Goal: Task Accomplishment & Management: Use online tool/utility

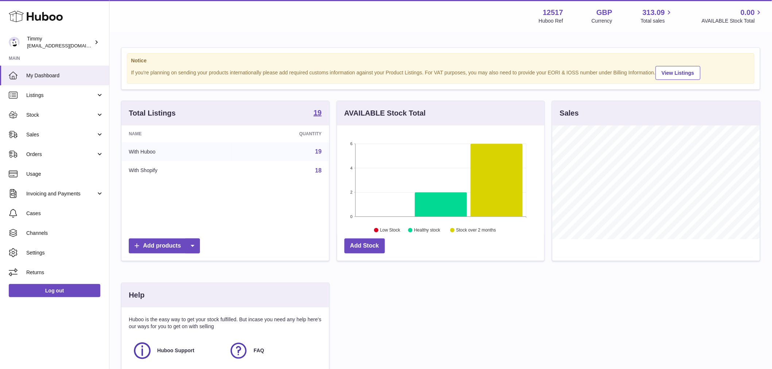
drag, startPoint x: 78, startPoint y: 101, endPoint x: 75, endPoint y: 106, distance: 5.9
click at [78, 101] on link "Listings" at bounding box center [54, 95] width 109 height 20
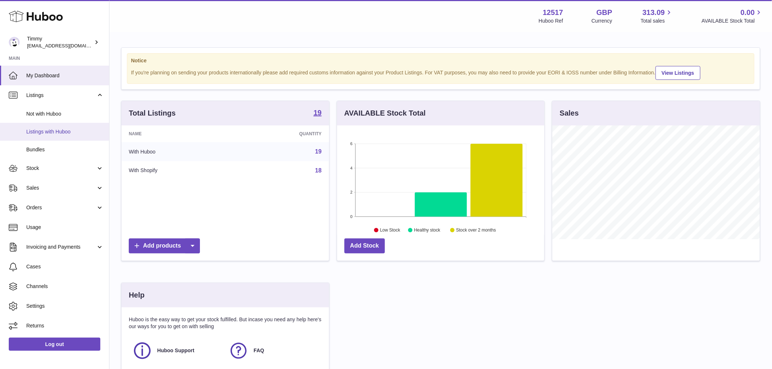
click at [60, 133] on span "Listings with Huboo" at bounding box center [64, 131] width 77 height 7
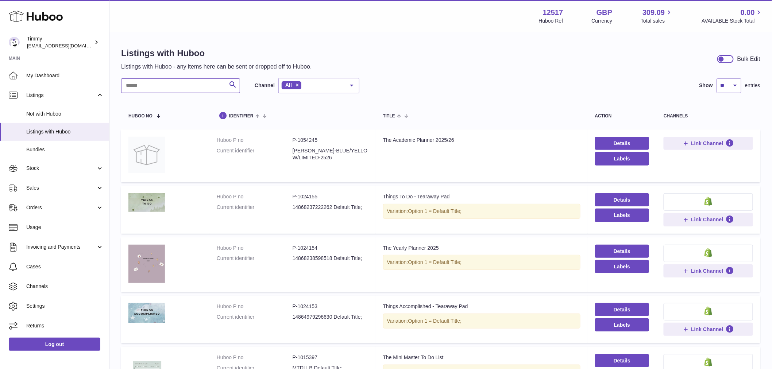
drag, startPoint x: 177, startPoint y: 81, endPoint x: 177, endPoint y: 77, distance: 4.0
click at [177, 81] on input "text" at bounding box center [180, 85] width 119 height 15
drag, startPoint x: 165, startPoint y: 87, endPoint x: 164, endPoint y: 80, distance: 6.3
click at [165, 85] on input "text" at bounding box center [180, 85] width 119 height 15
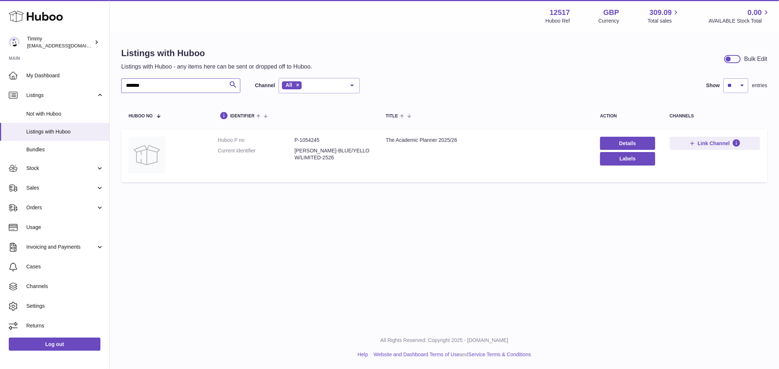
type input "*******"
click at [725, 143] on span "Link Channel" at bounding box center [713, 143] width 32 height 7
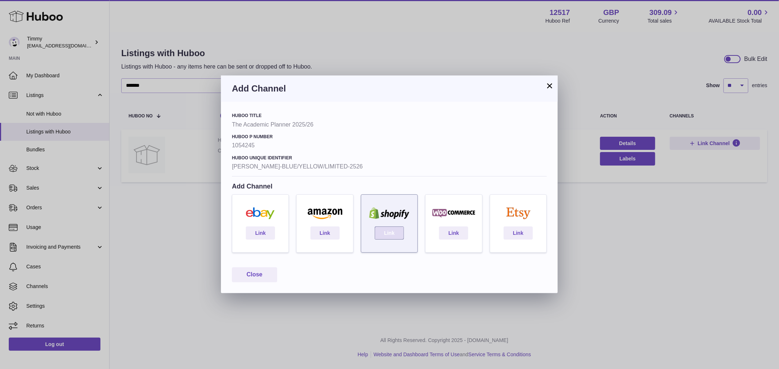
click at [397, 234] on link "Link" at bounding box center [389, 233] width 29 height 13
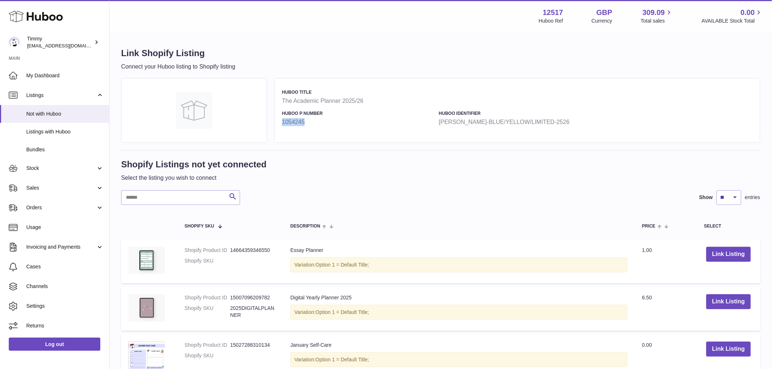
drag, startPoint x: 312, startPoint y: 120, endPoint x: 277, endPoint y: 124, distance: 36.0
click at [277, 124] on div "Huboo Title The Academic Planner 2025/26 Huboo P number 1054245 Huboo Identifie…" at bounding box center [518, 110] width 486 height 65
copy strong "1054245"
paste input "*******"
type input "*******"
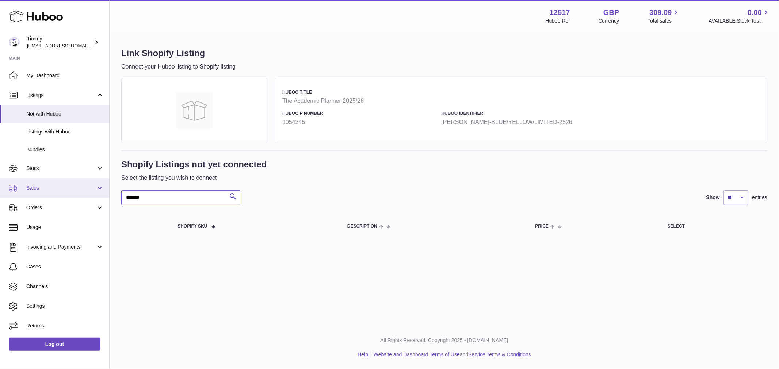
drag, startPoint x: 169, startPoint y: 196, endPoint x: 90, endPoint y: 195, distance: 78.5
click at [90, 195] on div "Huboo Timmy internalAdmin-12517@internal.huboo.com Main My Dashboard Listings N…" at bounding box center [389, 184] width 779 height 369
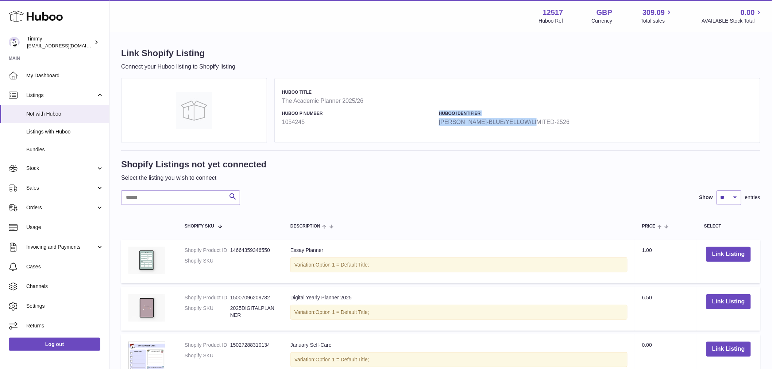
drag, startPoint x: 538, startPoint y: 123, endPoint x: 435, endPoint y: 132, distance: 103.3
click at [435, 132] on div "Huboo Title The Academic Planner 2025/26 Huboo P number 1054245 Huboo Identifie…" at bounding box center [518, 110] width 486 height 65
click at [495, 123] on strong "[PERSON_NAME]-BLUE/YELLOW/LIMITED-2526" at bounding box center [515, 122] width 153 height 8
click at [506, 122] on strong "[PERSON_NAME]-BLUE/YELLOW/LIMITED-2526" at bounding box center [515, 122] width 153 height 8
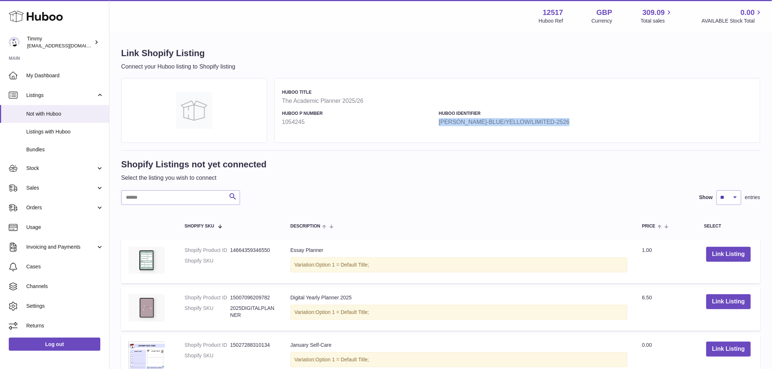
click at [506, 122] on strong "[PERSON_NAME]-BLUE/YELLOW/LIMITED-2526" at bounding box center [515, 122] width 153 height 8
copy div "ANA-BLUE/YELLOW/LIMITED-2526"
click at [158, 193] on input "text" at bounding box center [180, 198] width 119 height 15
paste input "**********"
type input "**********"
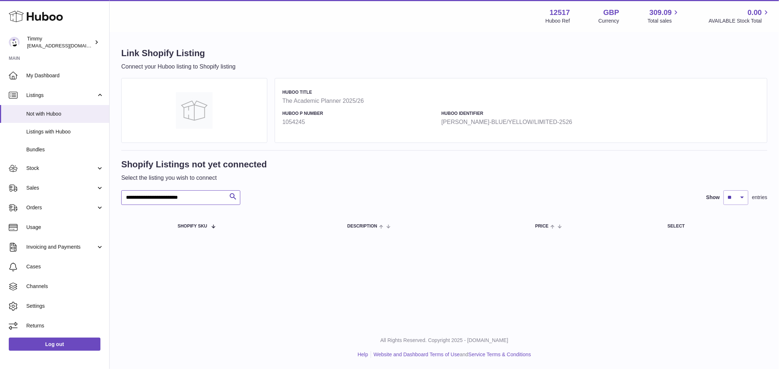
drag, startPoint x: 210, startPoint y: 202, endPoint x: 115, endPoint y: 198, distance: 94.6
click at [115, 198] on div "**********" at bounding box center [444, 144] width 669 height 222
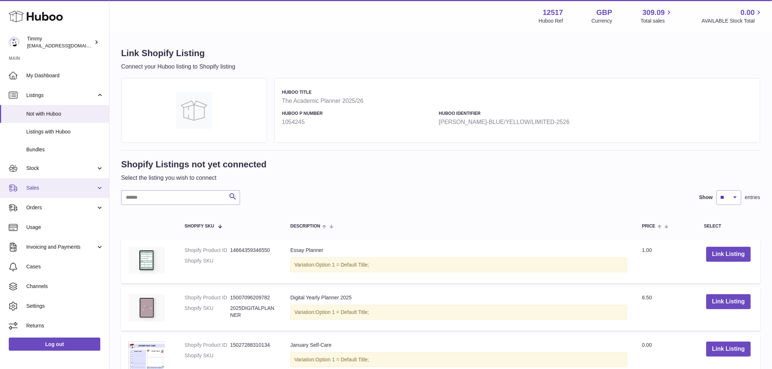
click at [53, 191] on span "Sales" at bounding box center [61, 188] width 70 height 7
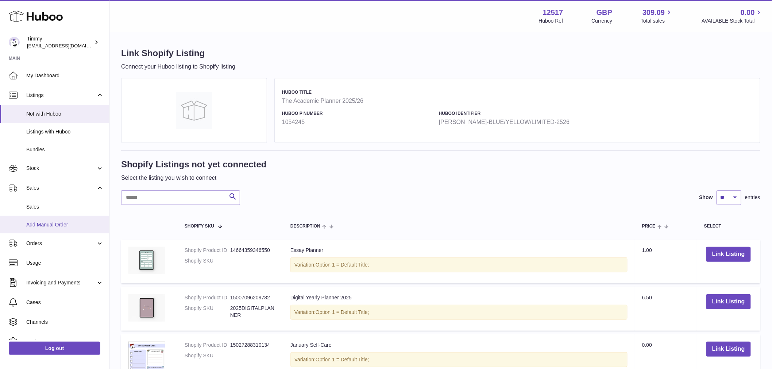
click at [45, 223] on span "Add Manual Order" at bounding box center [64, 225] width 77 height 7
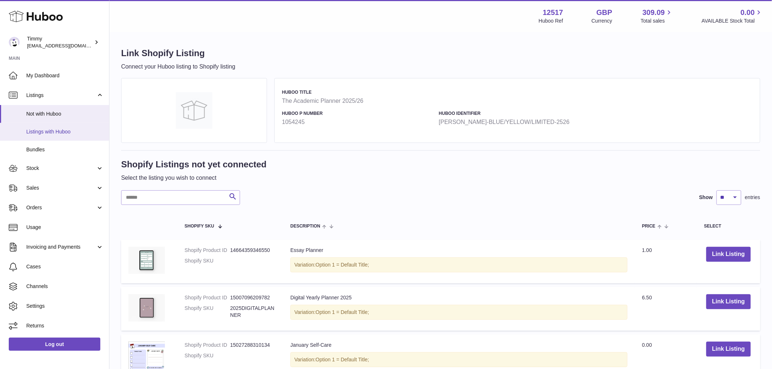
click at [42, 128] on span "Listings with Huboo" at bounding box center [64, 131] width 77 height 7
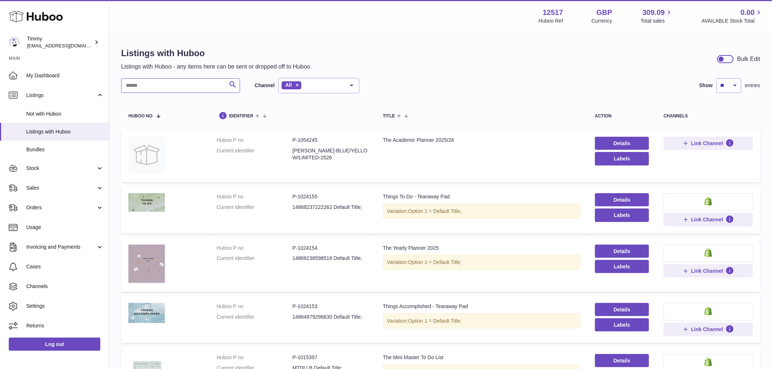
paste input "*******"
type input "*******"
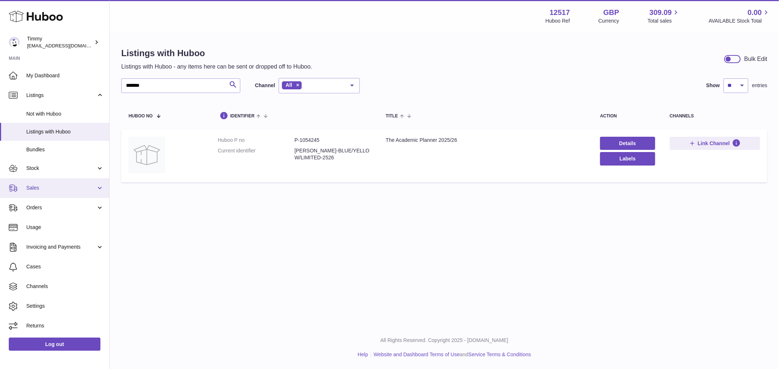
click at [45, 191] on span "Sales" at bounding box center [61, 188] width 70 height 7
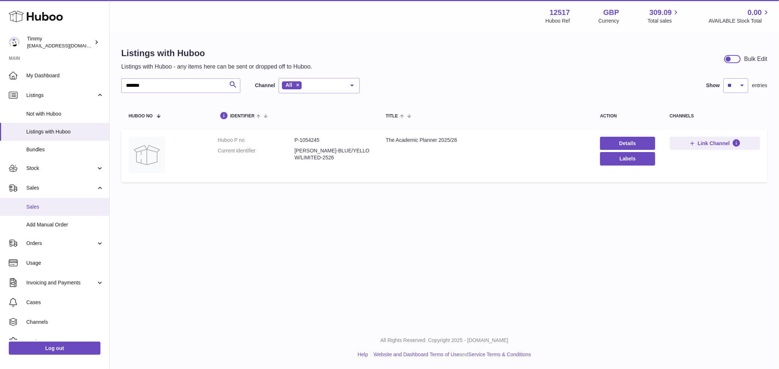
drag, startPoint x: 42, startPoint y: 202, endPoint x: 53, endPoint y: 201, distance: 11.3
click at [42, 202] on link "Sales" at bounding box center [54, 207] width 109 height 18
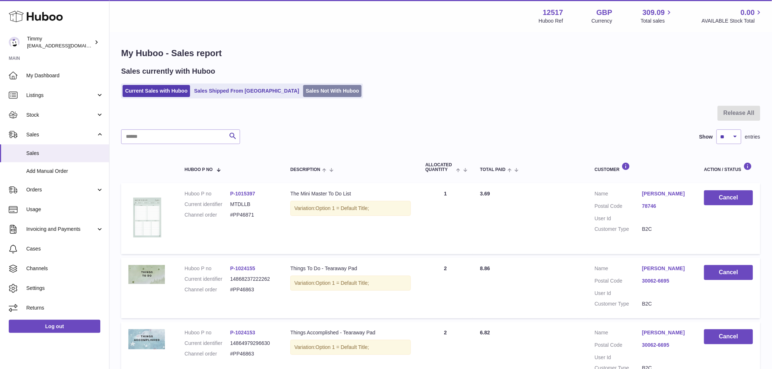
click at [306, 92] on link "Sales Not With Huboo" at bounding box center [332, 91] width 58 height 12
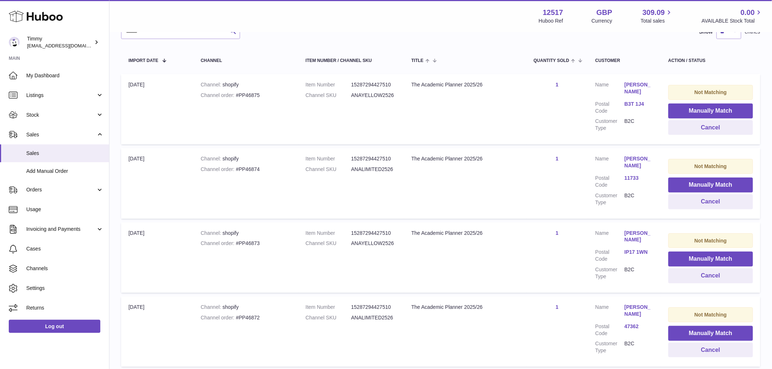
scroll to position [122, 0]
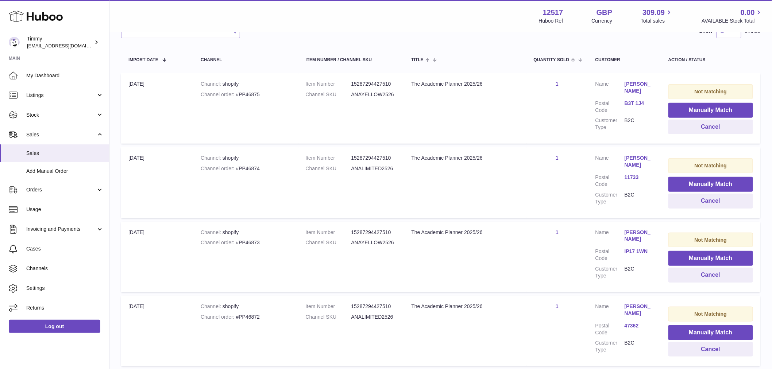
click at [381, 93] on dd "ANAYELLOW2526" at bounding box center [375, 94] width 46 height 7
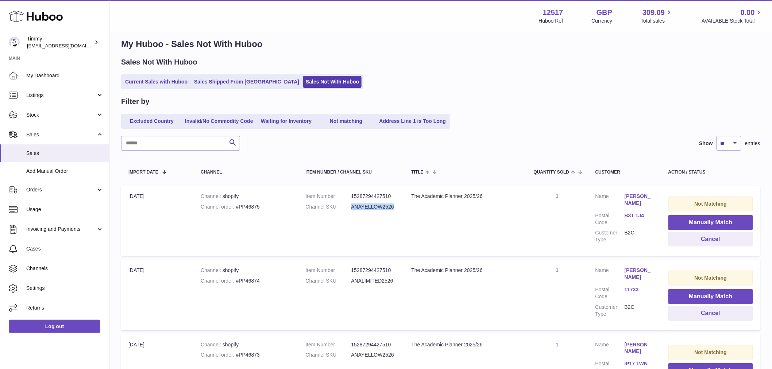
scroll to position [0, 0]
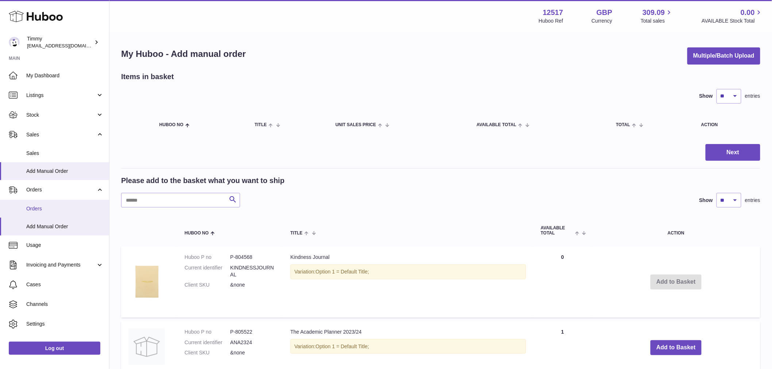
click at [42, 207] on span "Orders" at bounding box center [64, 209] width 77 height 7
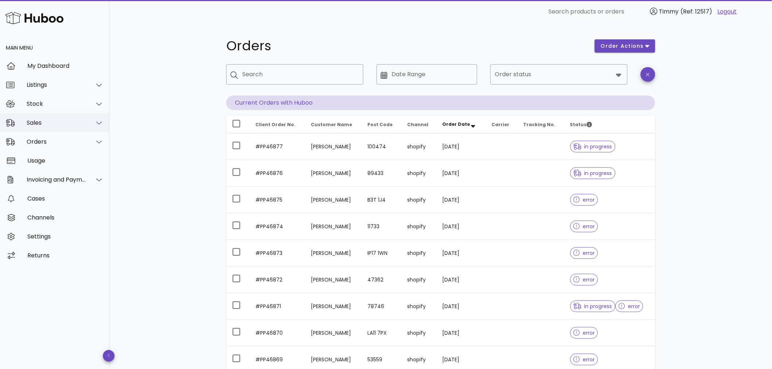
click at [49, 126] on div "Sales" at bounding box center [57, 122] width 60 height 7
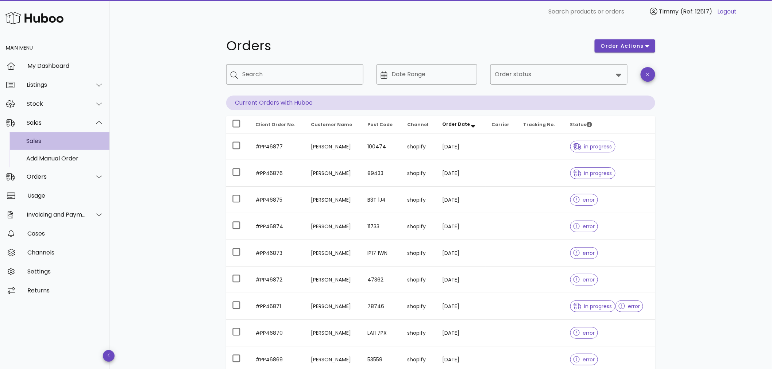
click at [38, 142] on div "Sales" at bounding box center [64, 141] width 77 height 7
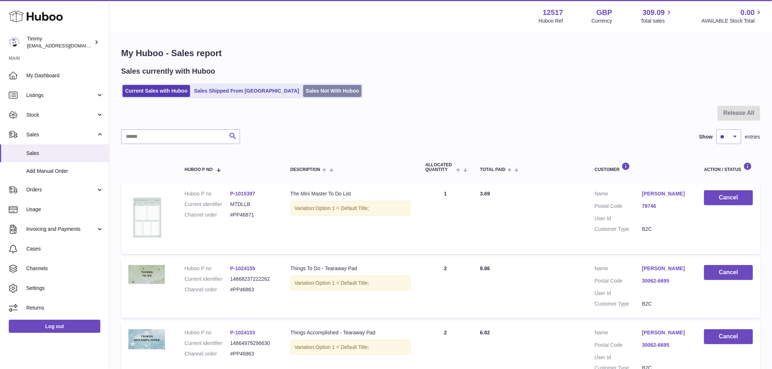
click at [303, 91] on link "Sales Not With Huboo" at bounding box center [332, 91] width 58 height 12
